Goal: Navigation & Orientation: Understand site structure

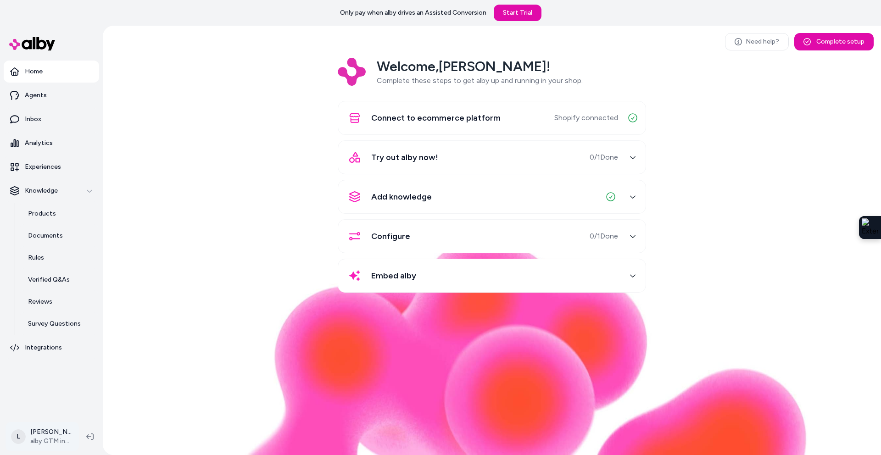
click at [44, 432] on html "Only pay when alby drives an Assisted Conversion Start Trial Home Agents Inbox …" at bounding box center [440, 227] width 881 height 455
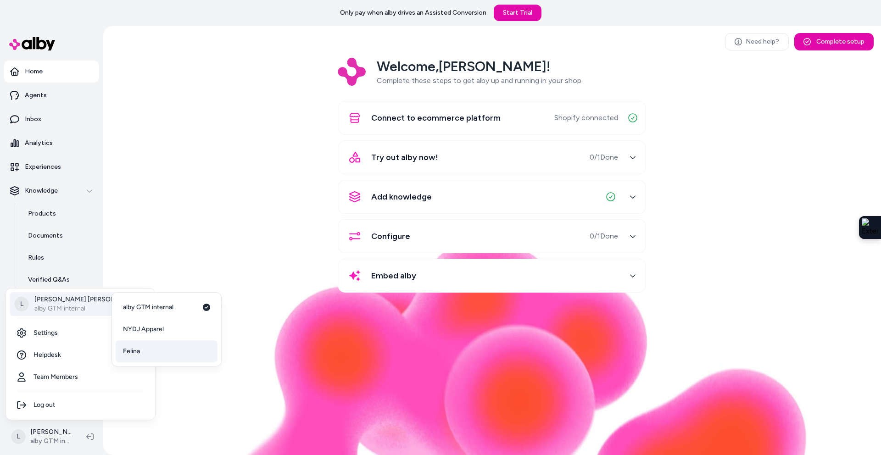
click at [141, 351] on link "Felina" at bounding box center [167, 351] width 102 height 22
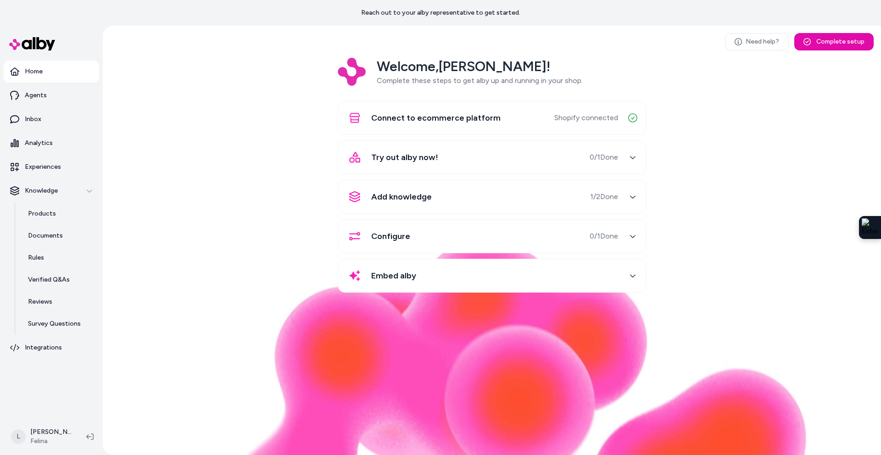
click at [413, 200] on span "Add knowledge" at bounding box center [401, 196] width 61 height 13
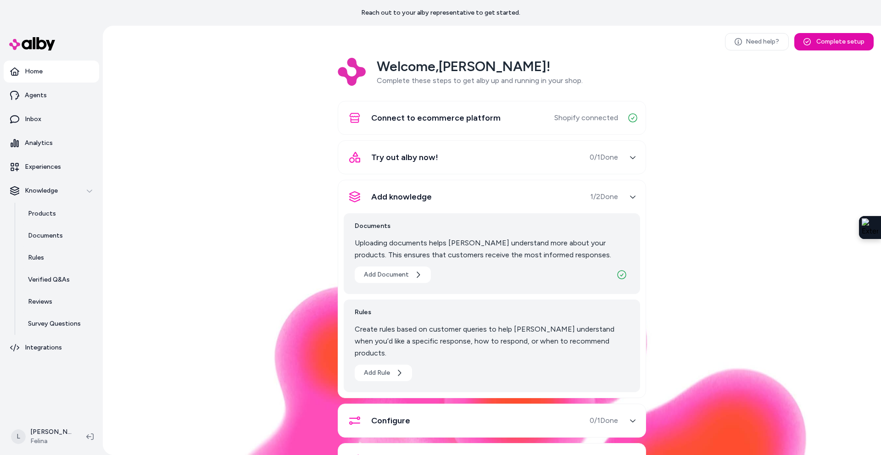
click at [527, 201] on div "Add knowledge 1 / 2 Done" at bounding box center [481, 197] width 274 height 22
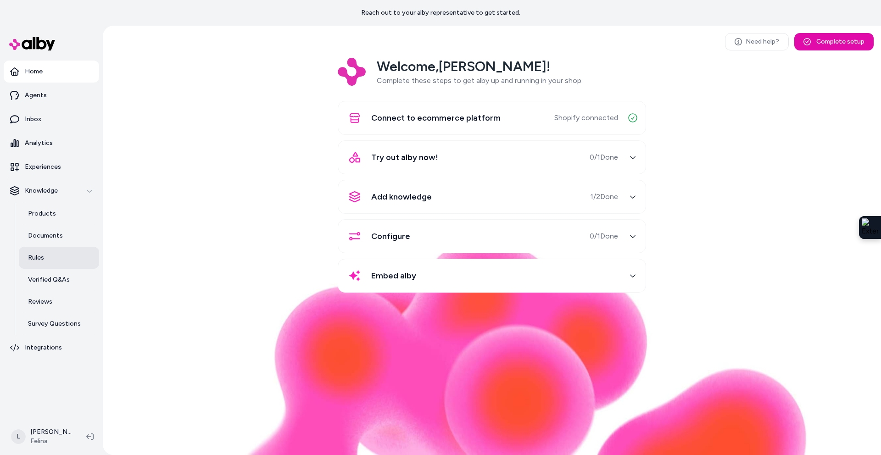
click at [42, 254] on p "Rules" at bounding box center [36, 257] width 16 height 9
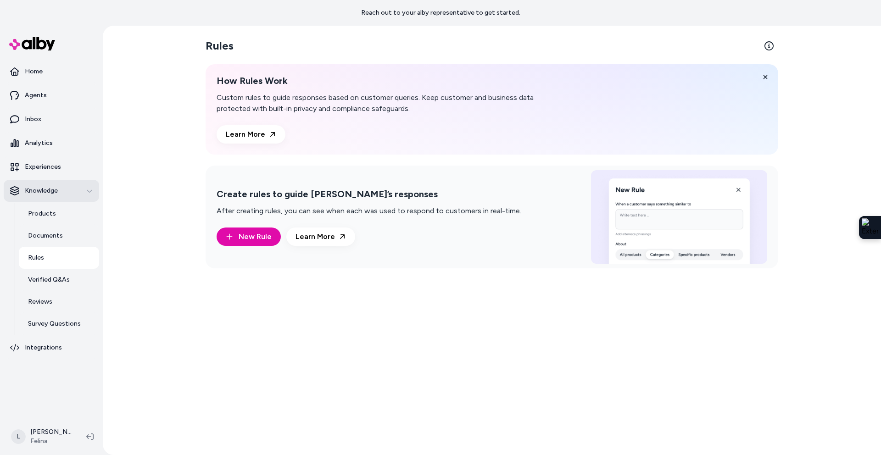
click at [45, 186] on p "Knowledge" at bounding box center [41, 190] width 33 height 9
click at [43, 99] on p "Agents" at bounding box center [36, 95] width 22 height 9
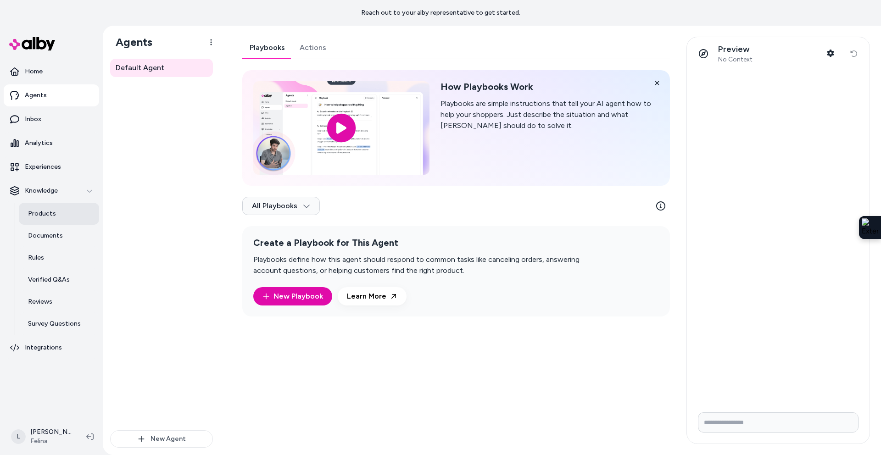
click at [44, 219] on link "Products" at bounding box center [59, 214] width 80 height 22
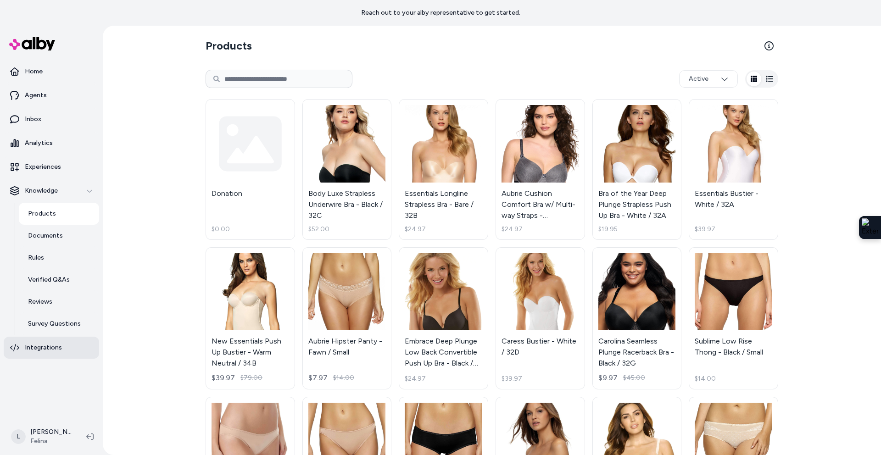
click at [51, 349] on p "Integrations" at bounding box center [43, 347] width 37 height 9
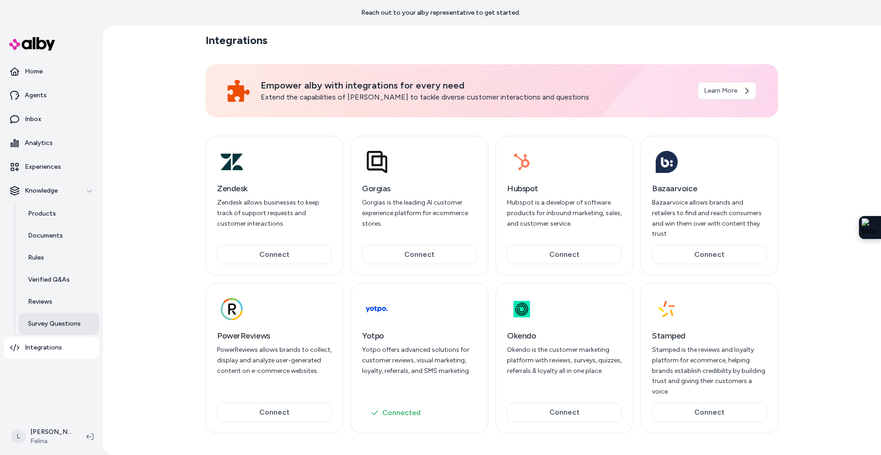
click at [52, 323] on p "Survey Questions" at bounding box center [54, 323] width 53 height 9
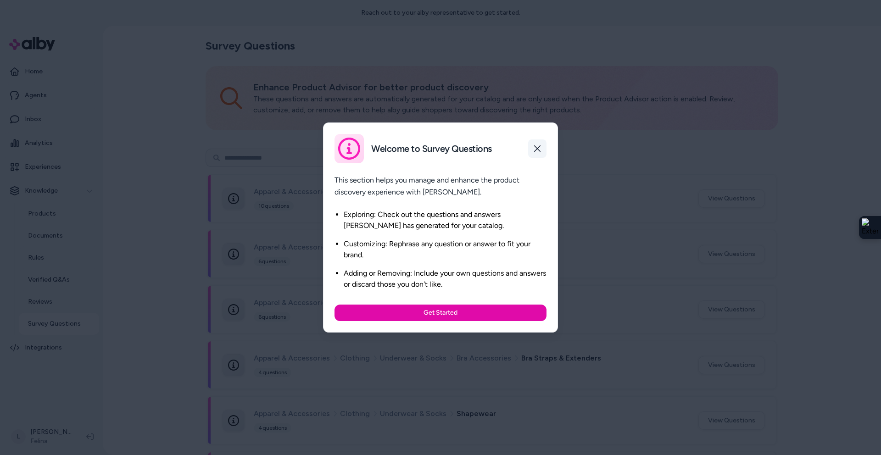
click at [535, 143] on button "button" at bounding box center [537, 148] width 18 height 18
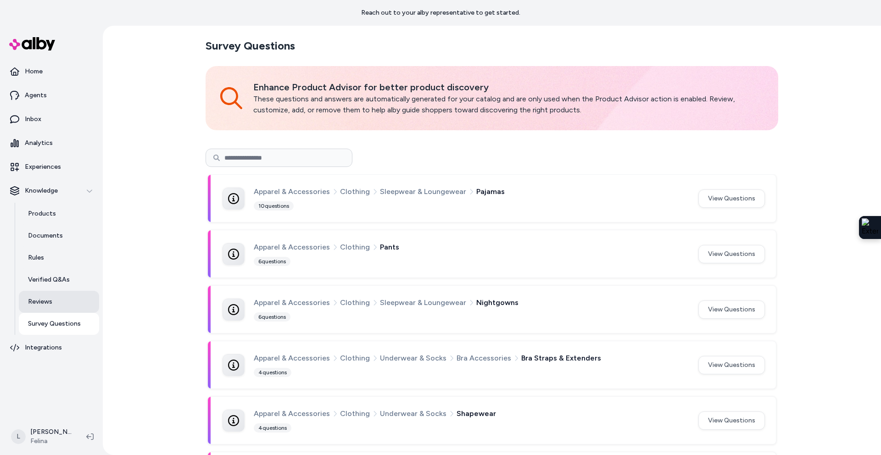
click at [56, 299] on link "Reviews" at bounding box center [59, 302] width 80 height 22
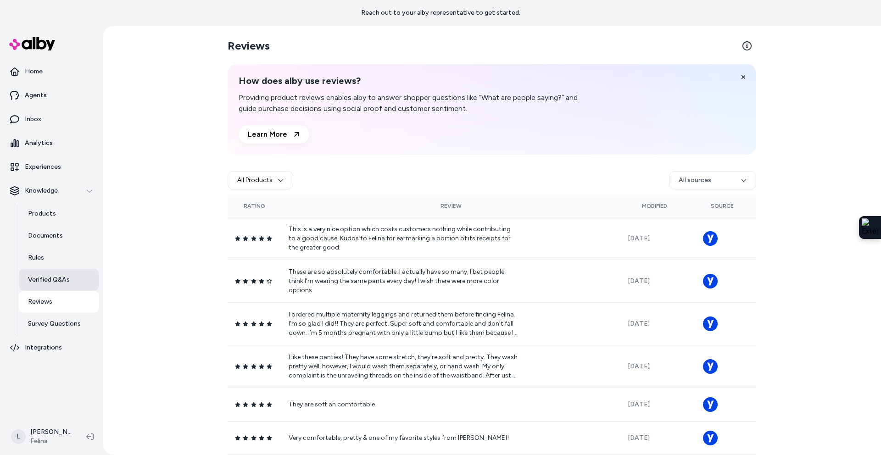
click at [51, 280] on p "Verified Q&As" at bounding box center [49, 279] width 42 height 9
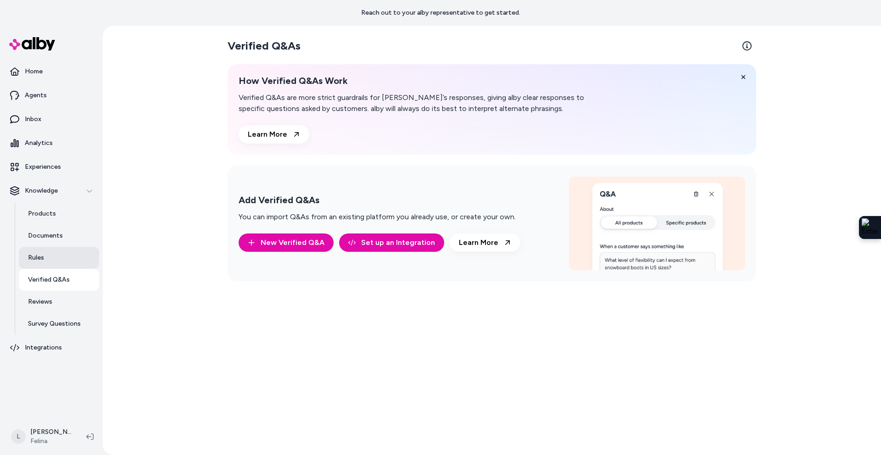
click at [48, 260] on link "Rules" at bounding box center [59, 258] width 80 height 22
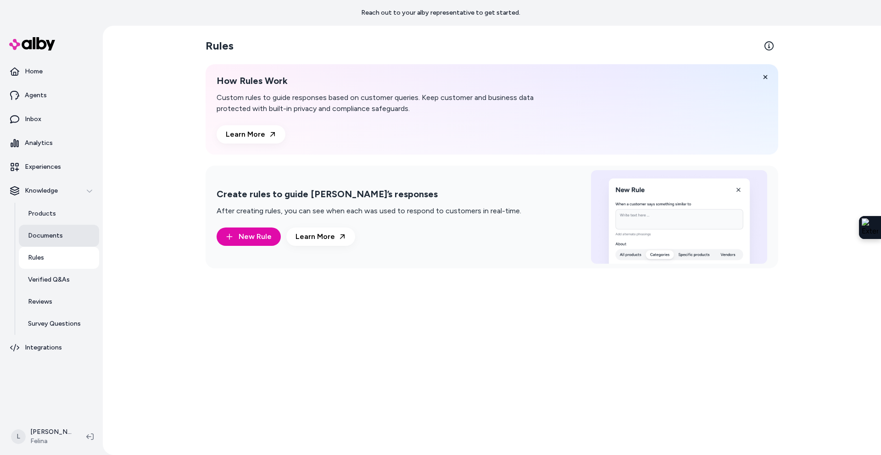
click at [52, 236] on p "Documents" at bounding box center [45, 235] width 35 height 9
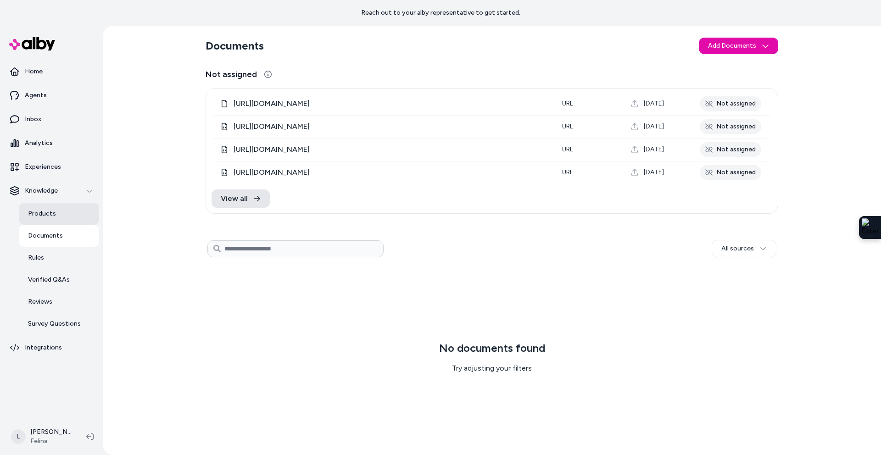
click at [46, 217] on p "Products" at bounding box center [42, 213] width 28 height 9
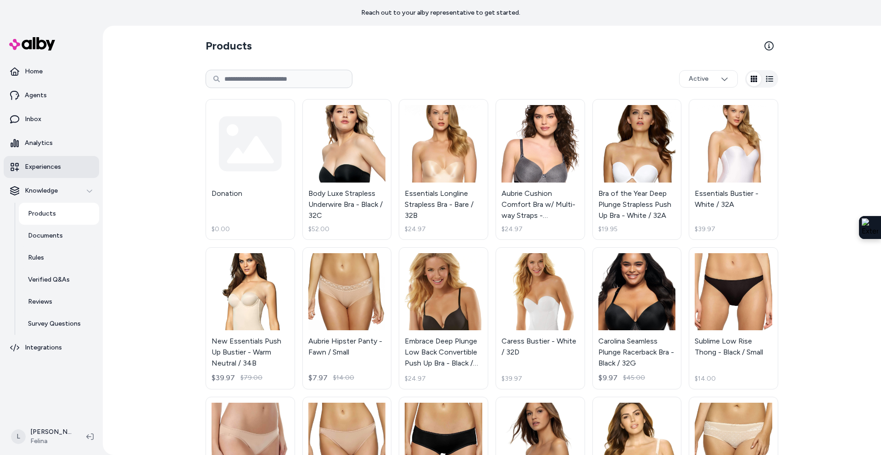
click at [51, 163] on p "Experiences" at bounding box center [43, 166] width 36 height 9
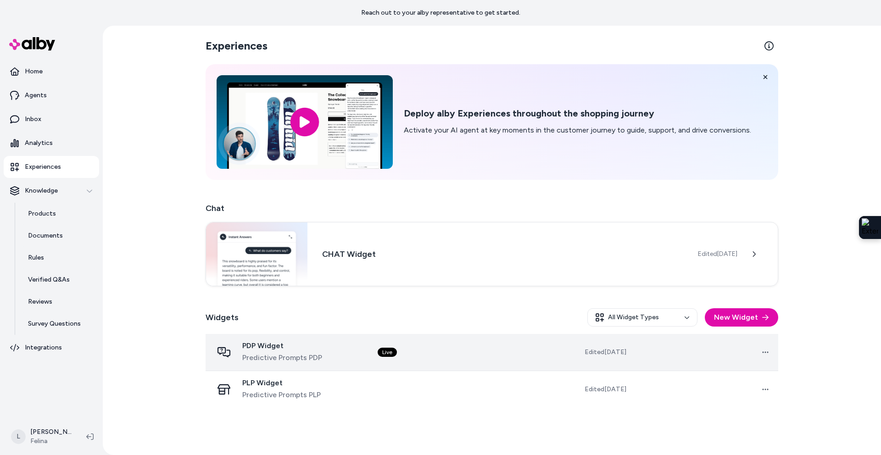
click at [423, 353] on td "Live" at bounding box center [442, 352] width 145 height 37
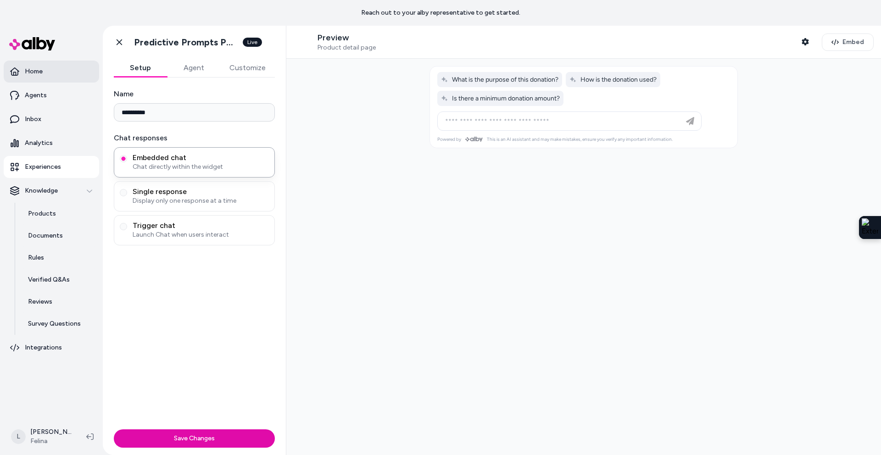
click at [37, 70] on p "Home" at bounding box center [34, 71] width 18 height 9
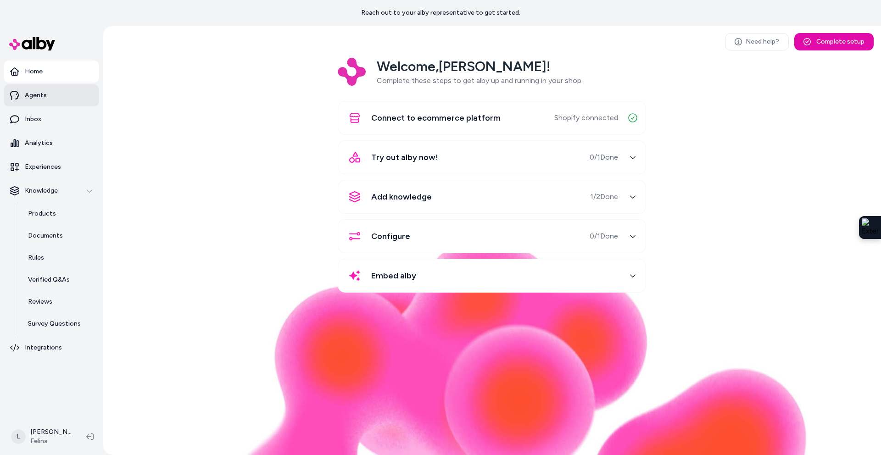
click at [39, 99] on p "Agents" at bounding box center [36, 95] width 22 height 9
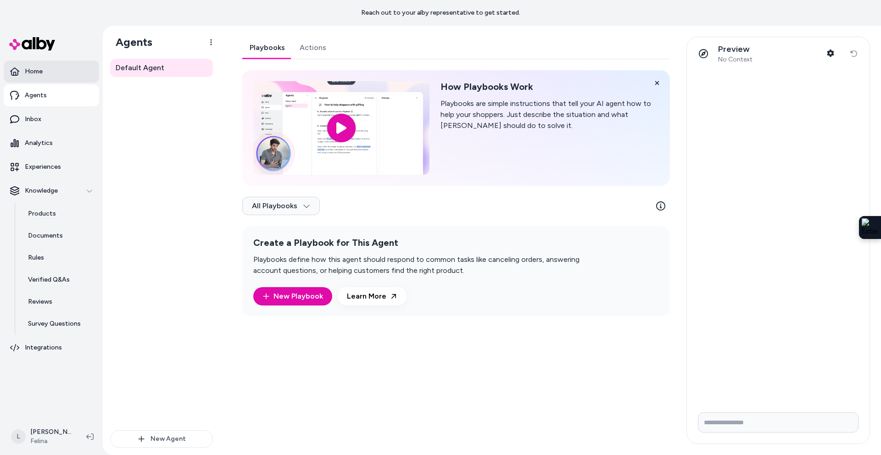
click at [31, 70] on p "Home" at bounding box center [34, 71] width 18 height 9
